Goal: Transaction & Acquisition: Purchase product/service

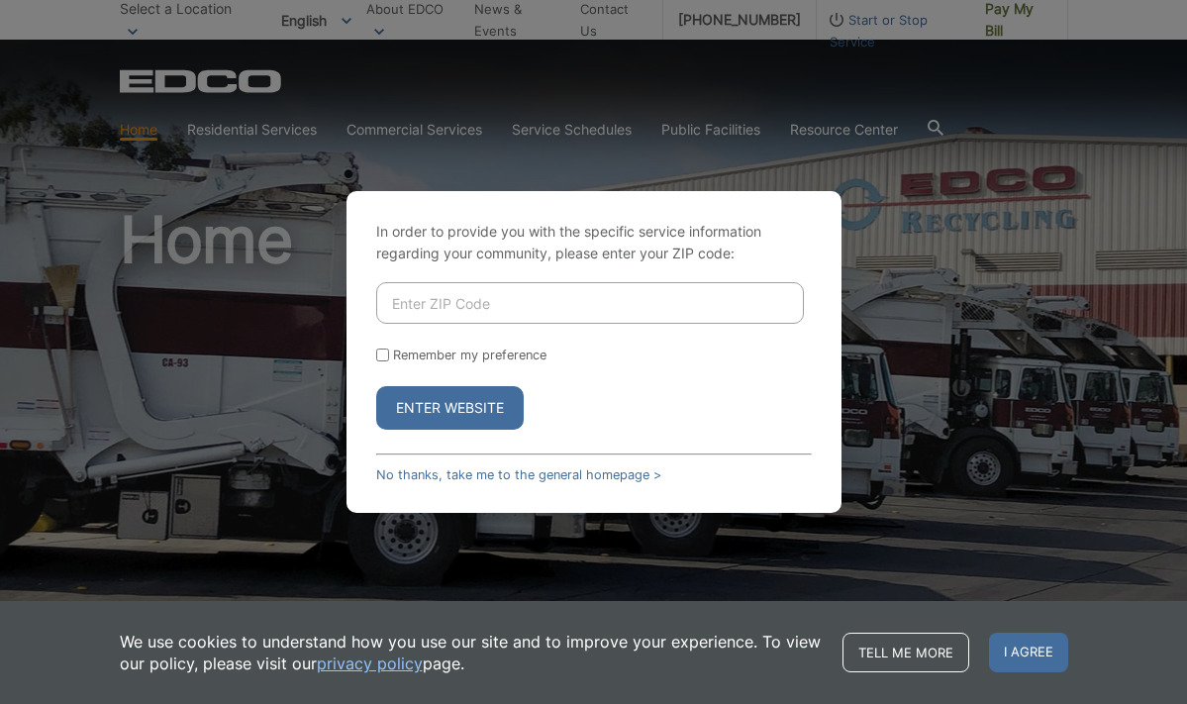
click at [626, 300] on input "Enter ZIP Code" at bounding box center [590, 303] width 428 height 42
type input "92118"
click at [872, 323] on div "In order to provide you with the specific service information regarding your co…" at bounding box center [593, 352] width 1187 height 704
click at [377, 352] on input "Remember my preference" at bounding box center [382, 354] width 13 height 13
checkbox input "true"
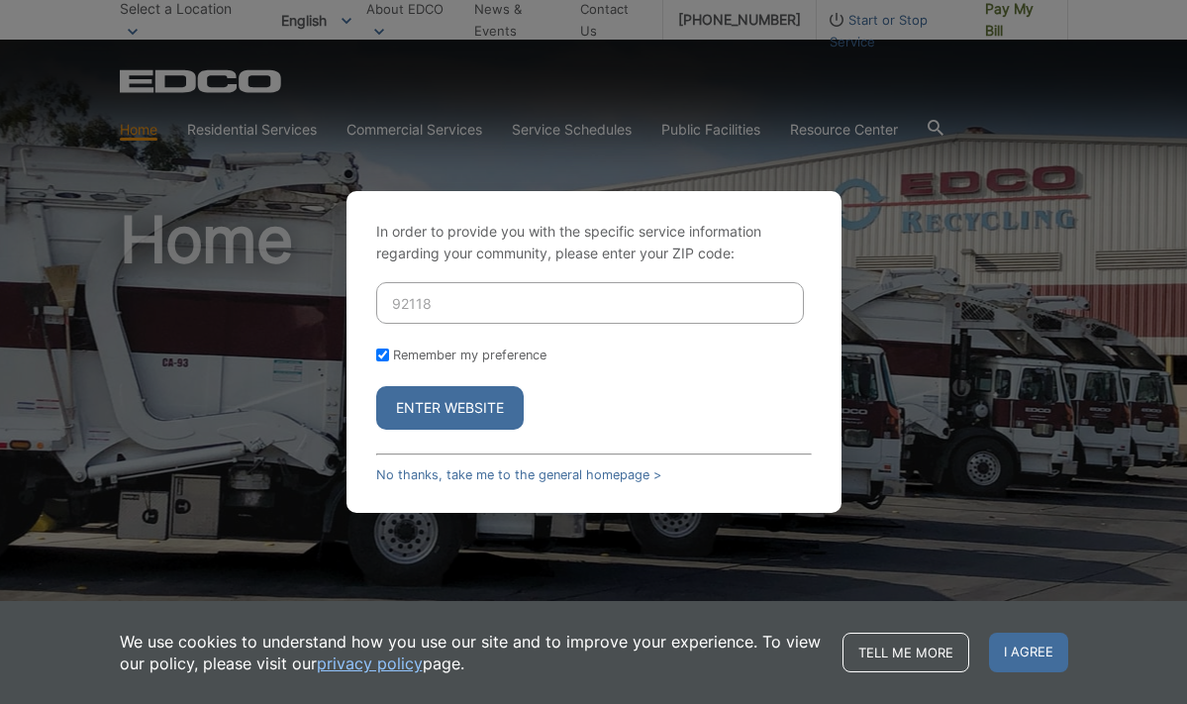
click at [431, 417] on button "Enter Website" at bounding box center [450, 408] width 148 height 44
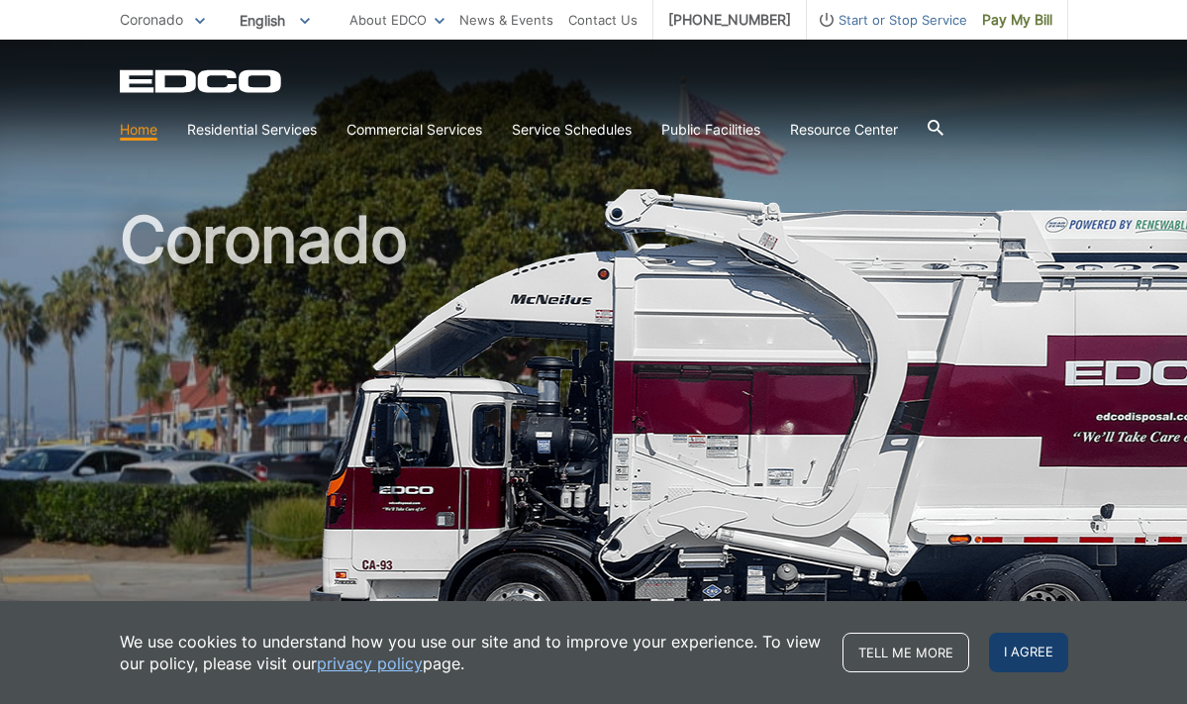
click at [1021, 655] on span "I agree" at bounding box center [1028, 653] width 79 height 40
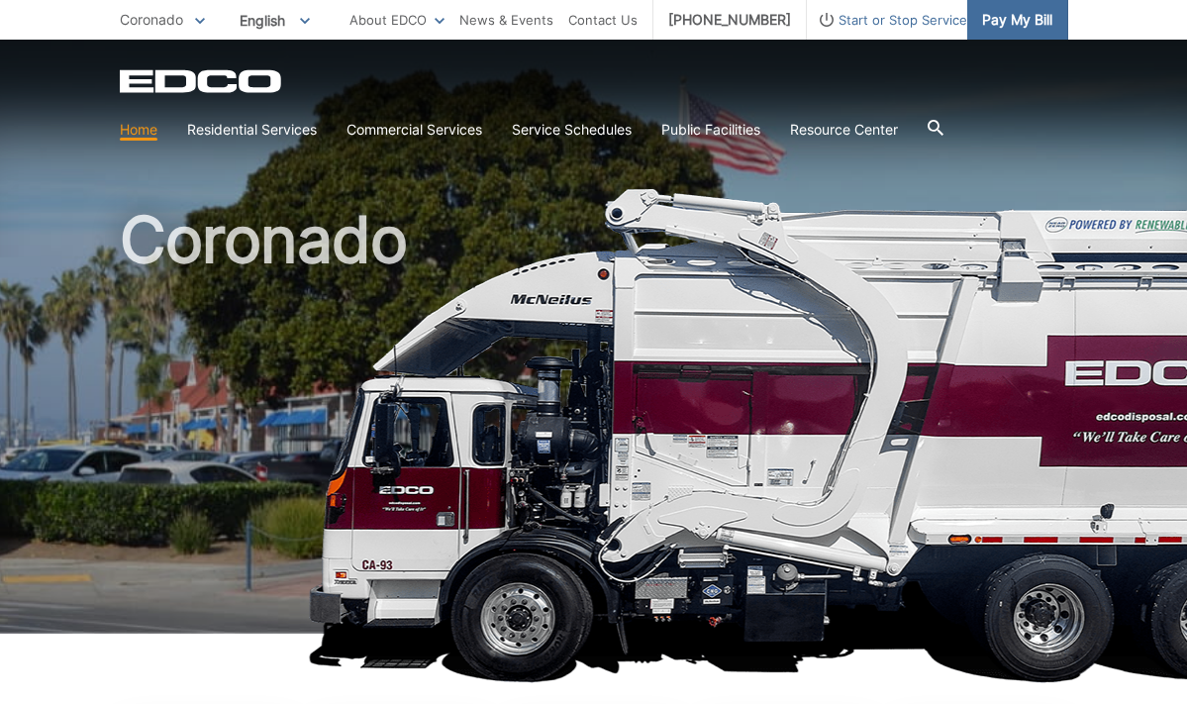
click at [996, 25] on span "Pay My Bill" at bounding box center [1017, 20] width 70 height 22
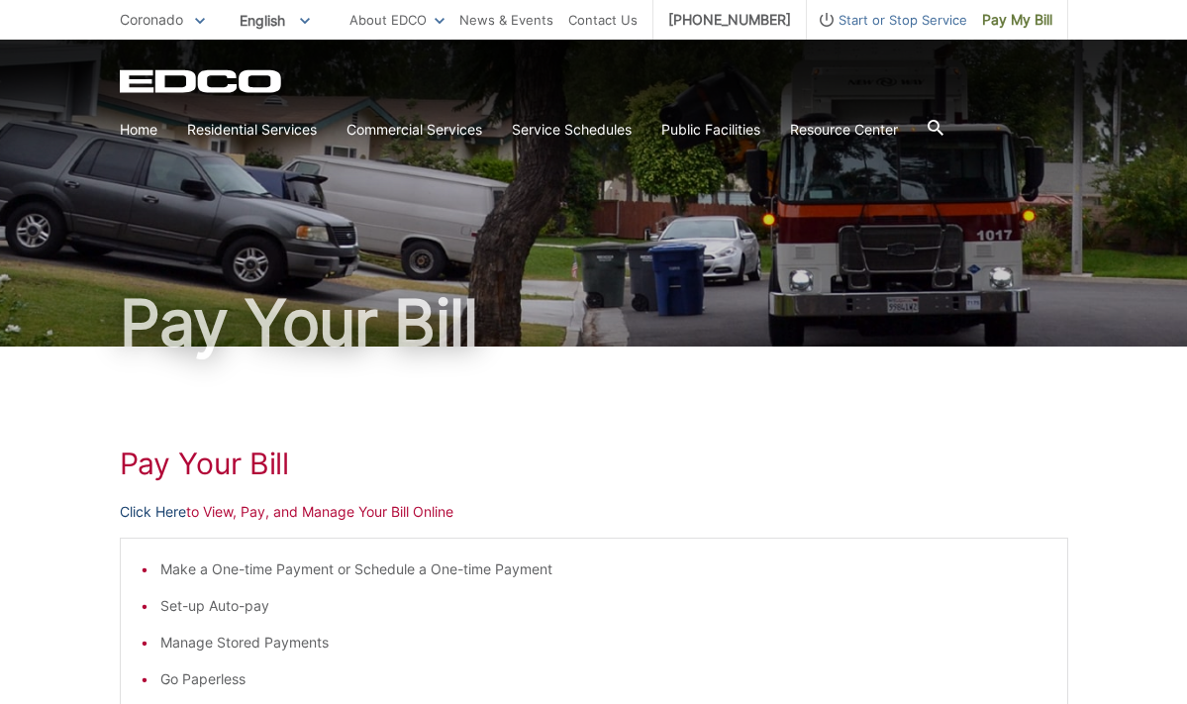
click at [142, 510] on link "Click Here" at bounding box center [153, 512] width 66 height 22
